Goal: Information Seeking & Learning: Learn about a topic

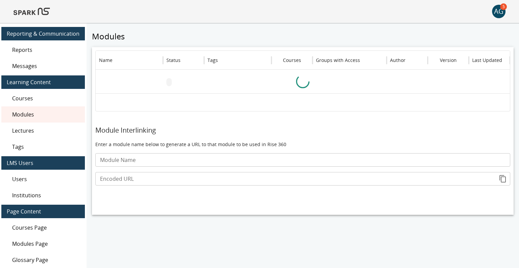
click at [38, 14] on img at bounding box center [31, 11] width 36 height 16
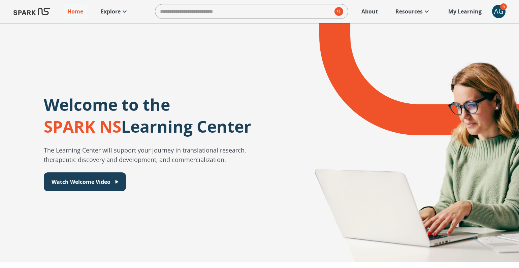
click at [113, 14] on p "Explore" at bounding box center [111, 11] width 20 height 8
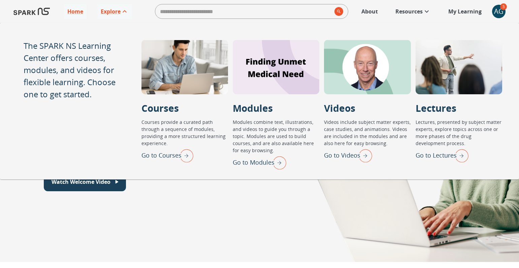
click at [439, 154] on p "Go to Lectures" at bounding box center [435, 155] width 41 height 9
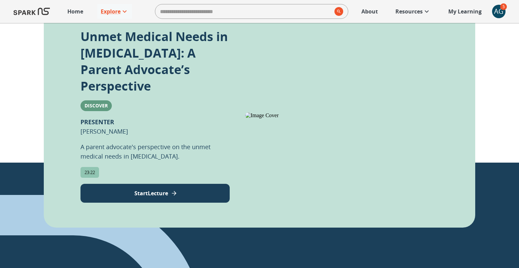
scroll to position [178, 0]
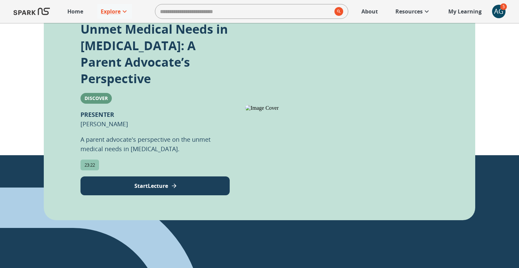
click at [153, 182] on p "Start Lecture" at bounding box center [151, 186] width 34 height 8
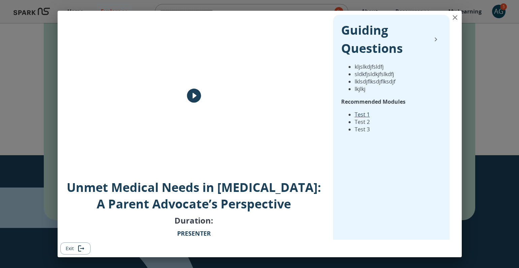
click at [190, 99] on icon "play" at bounding box center [194, 96] width 14 height 14
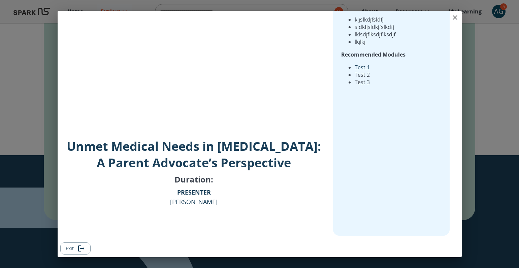
scroll to position [0, 0]
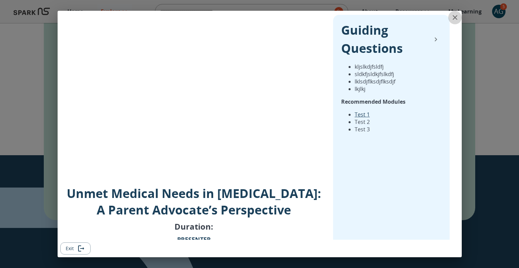
click at [455, 18] on icon "close" at bounding box center [454, 17] width 5 height 5
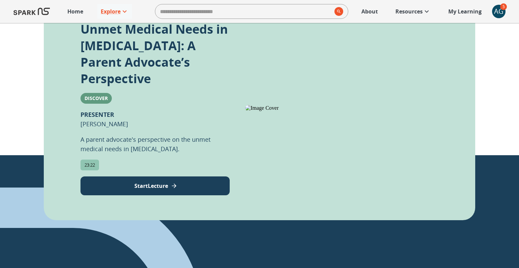
click at [497, 13] on div "AG" at bounding box center [498, 11] width 13 height 13
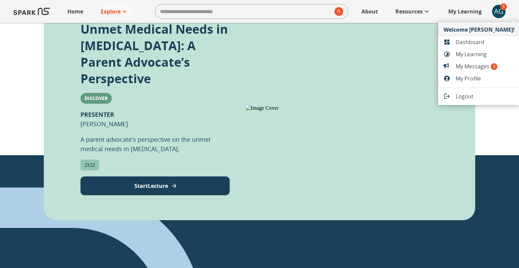
click at [181, 171] on div at bounding box center [259, 134] width 519 height 268
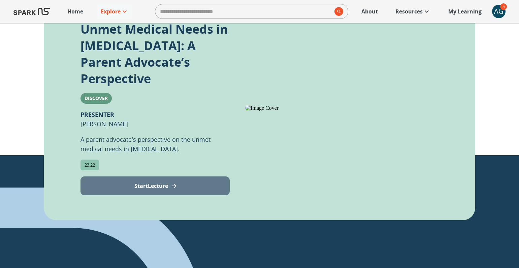
click at [149, 182] on p "Start Lecture" at bounding box center [151, 186] width 34 height 8
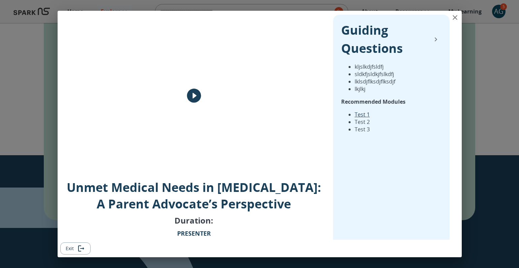
click at [194, 99] on icon "play" at bounding box center [194, 96] width 14 height 14
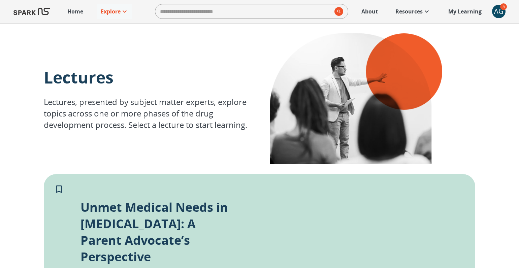
click at [497, 13] on div "AG" at bounding box center [498, 11] width 13 height 13
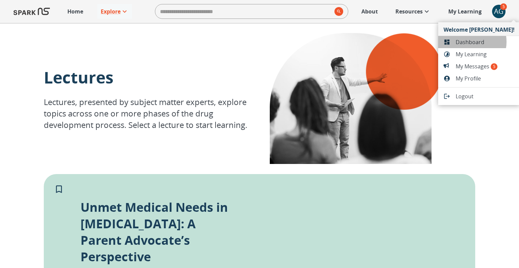
click at [467, 42] on span "Dashboard" at bounding box center [484, 42] width 59 height 8
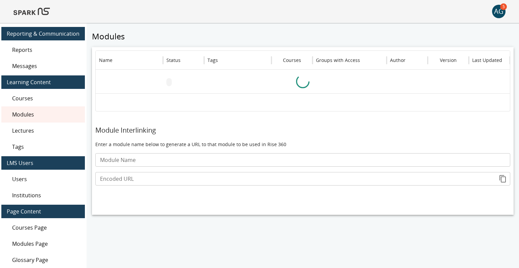
click at [34, 131] on span "Lectures" at bounding box center [45, 131] width 67 height 8
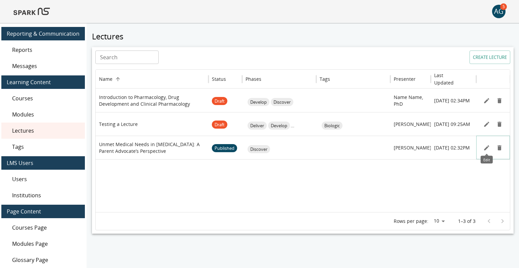
click at [485, 146] on icon "Edit" at bounding box center [486, 147] width 7 height 7
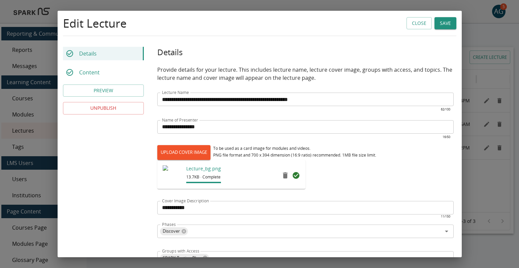
scroll to position [139, 0]
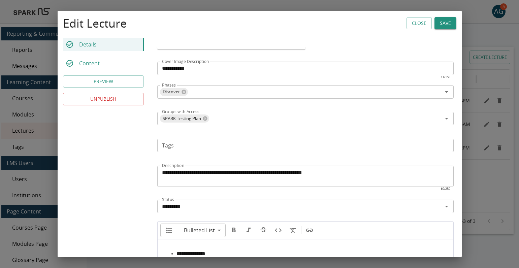
click at [99, 64] on p "Content" at bounding box center [89, 63] width 21 height 8
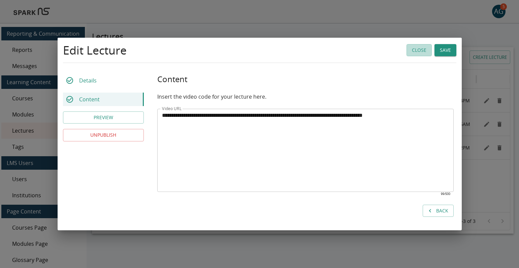
click at [414, 52] on button "Close" at bounding box center [418, 50] width 25 height 12
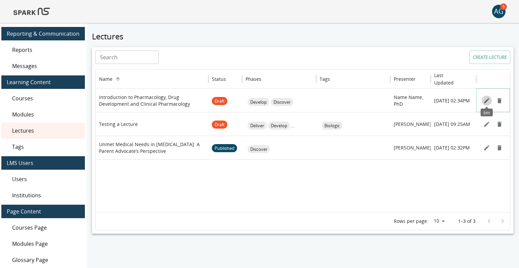
click at [487, 97] on icon "Edit" at bounding box center [486, 100] width 7 height 7
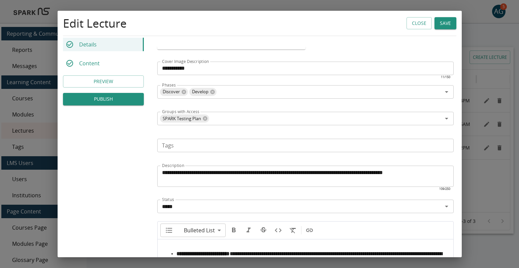
scroll to position [139, 0]
click at [91, 60] on p "Content" at bounding box center [89, 63] width 21 height 8
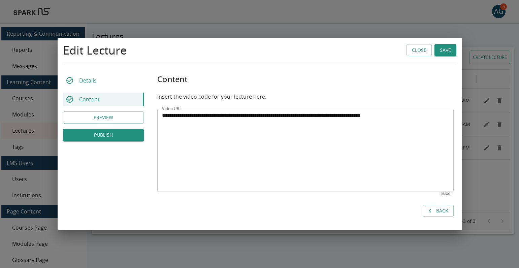
click at [416, 50] on button "Close" at bounding box center [418, 50] width 25 height 12
